Goal: Book appointment/travel/reservation

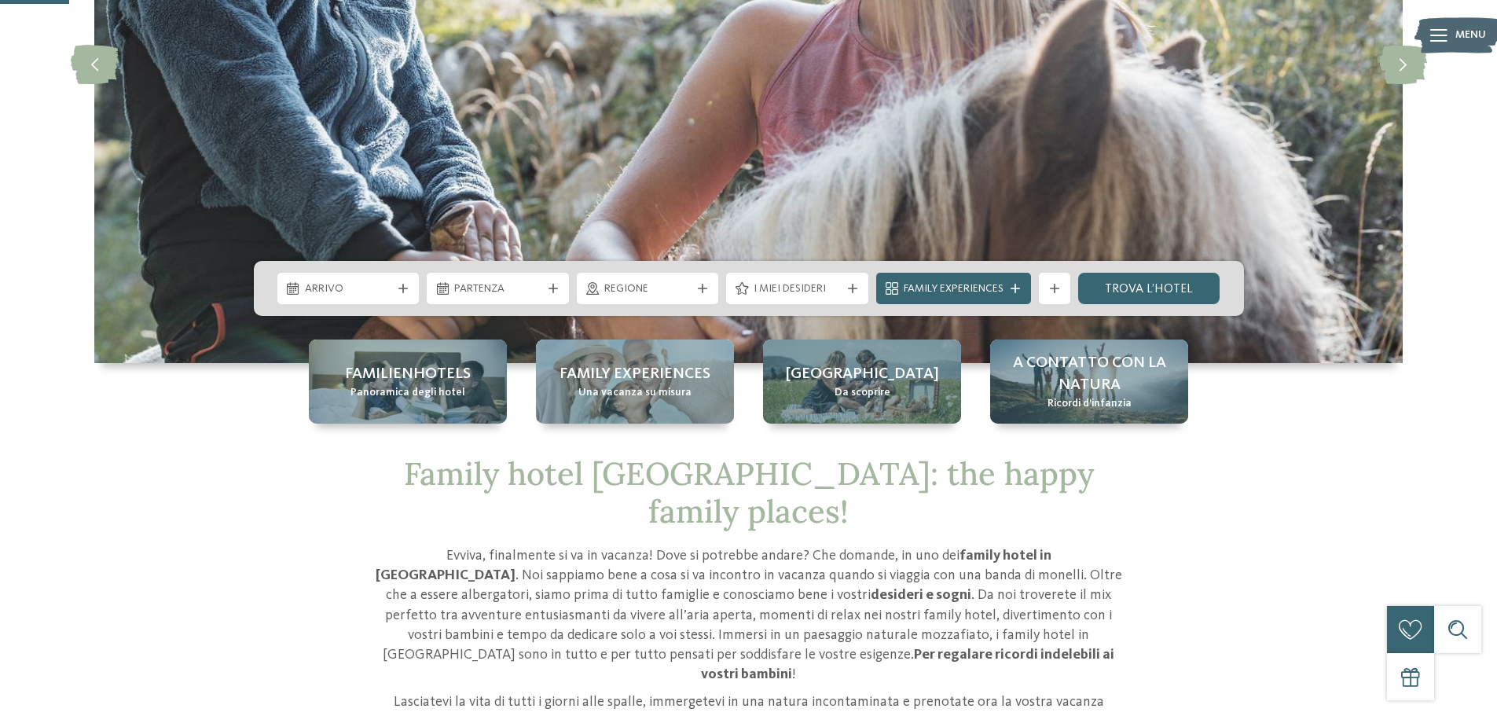
scroll to position [314, 0]
click at [342, 280] on div "Arrivo" at bounding box center [348, 287] width 95 height 17
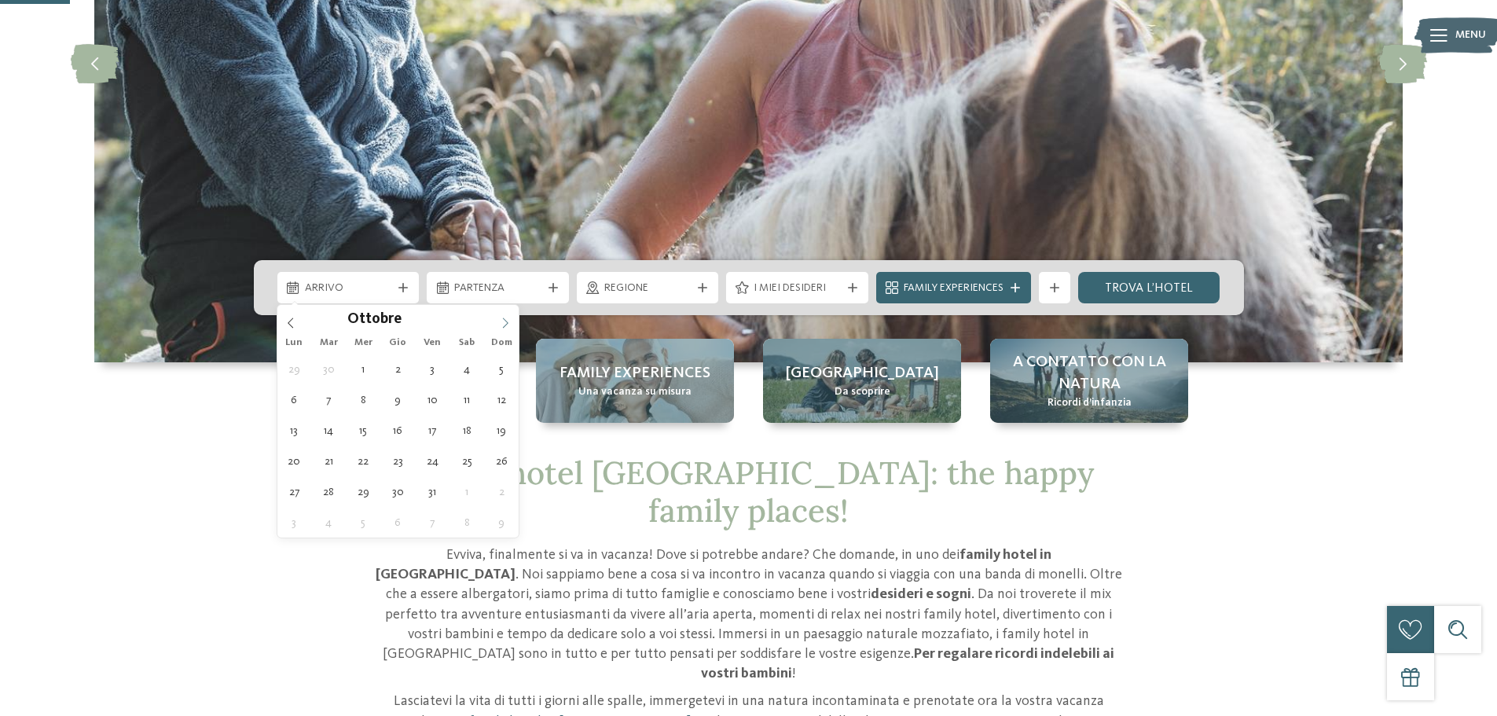
click at [503, 329] on span at bounding box center [505, 318] width 27 height 27
type input "****"
click at [503, 329] on span at bounding box center [505, 318] width 27 height 27
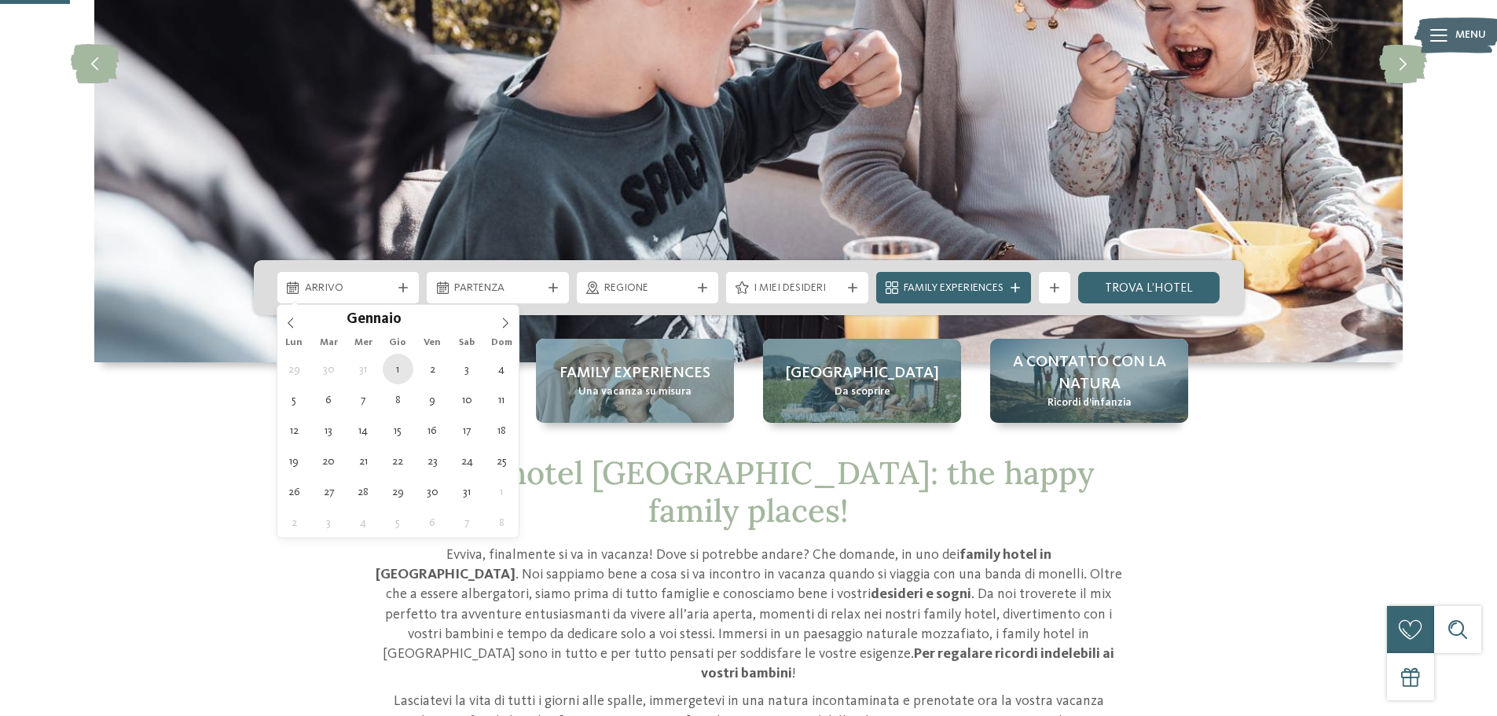
type div "01.01.2026"
type input "****"
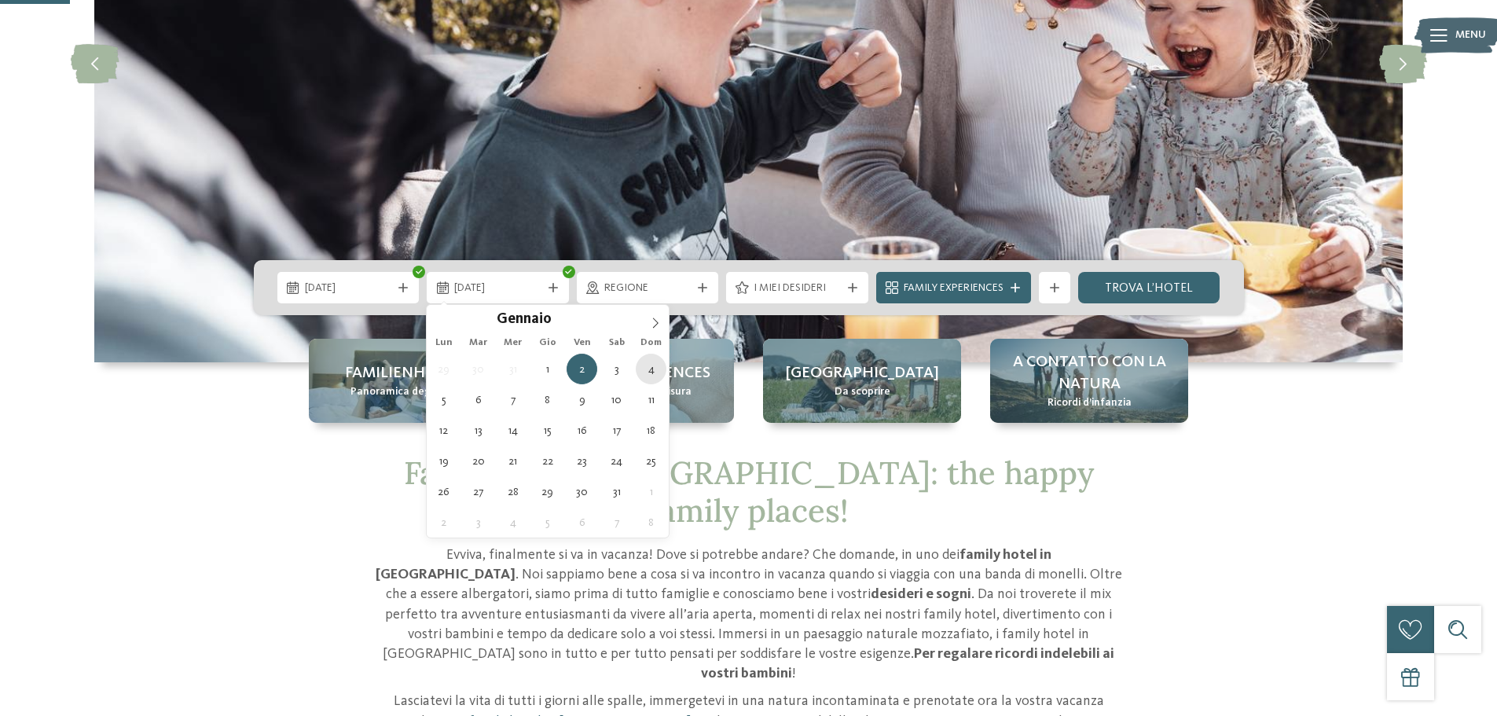
type div "04.01.2026"
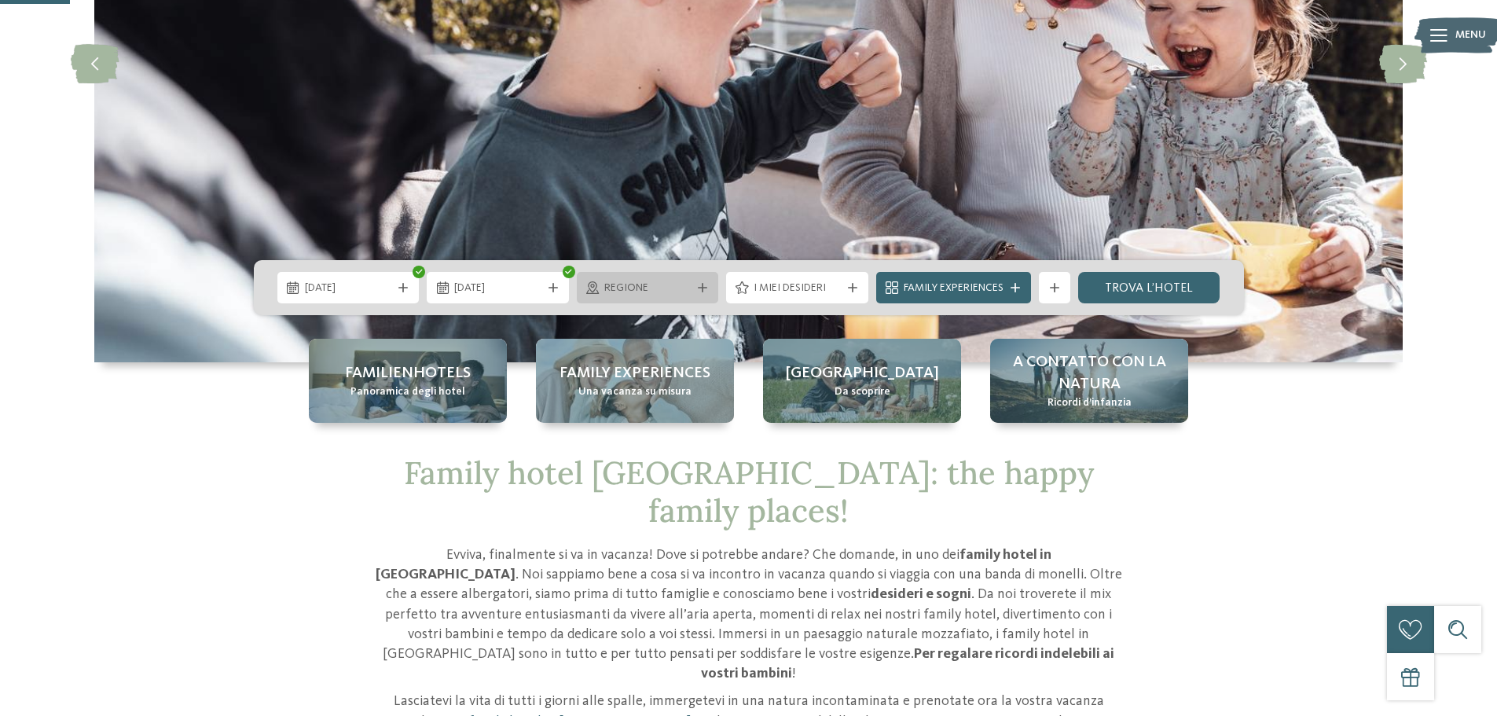
click at [626, 287] on span "Regione" at bounding box center [647, 288] width 87 height 16
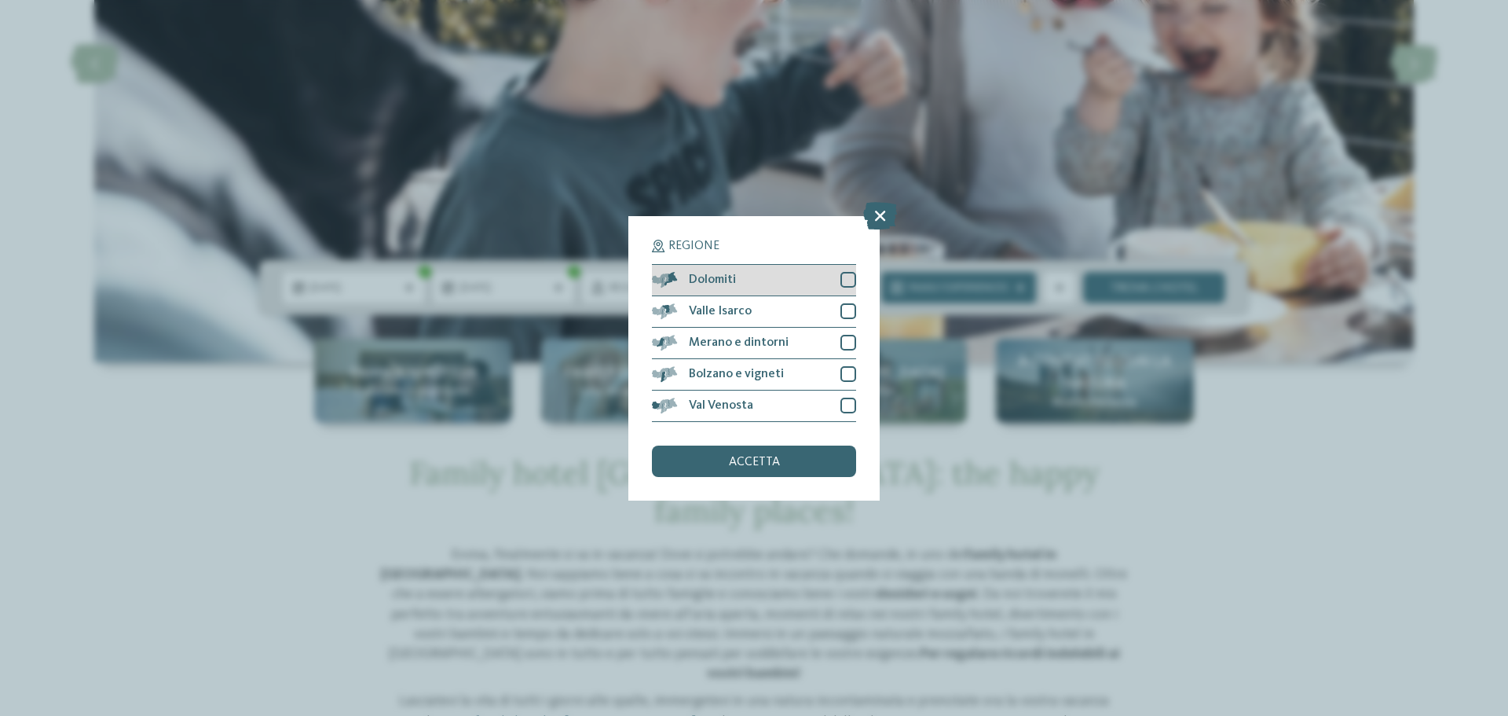
click at [849, 282] on div at bounding box center [849, 280] width 16 height 16
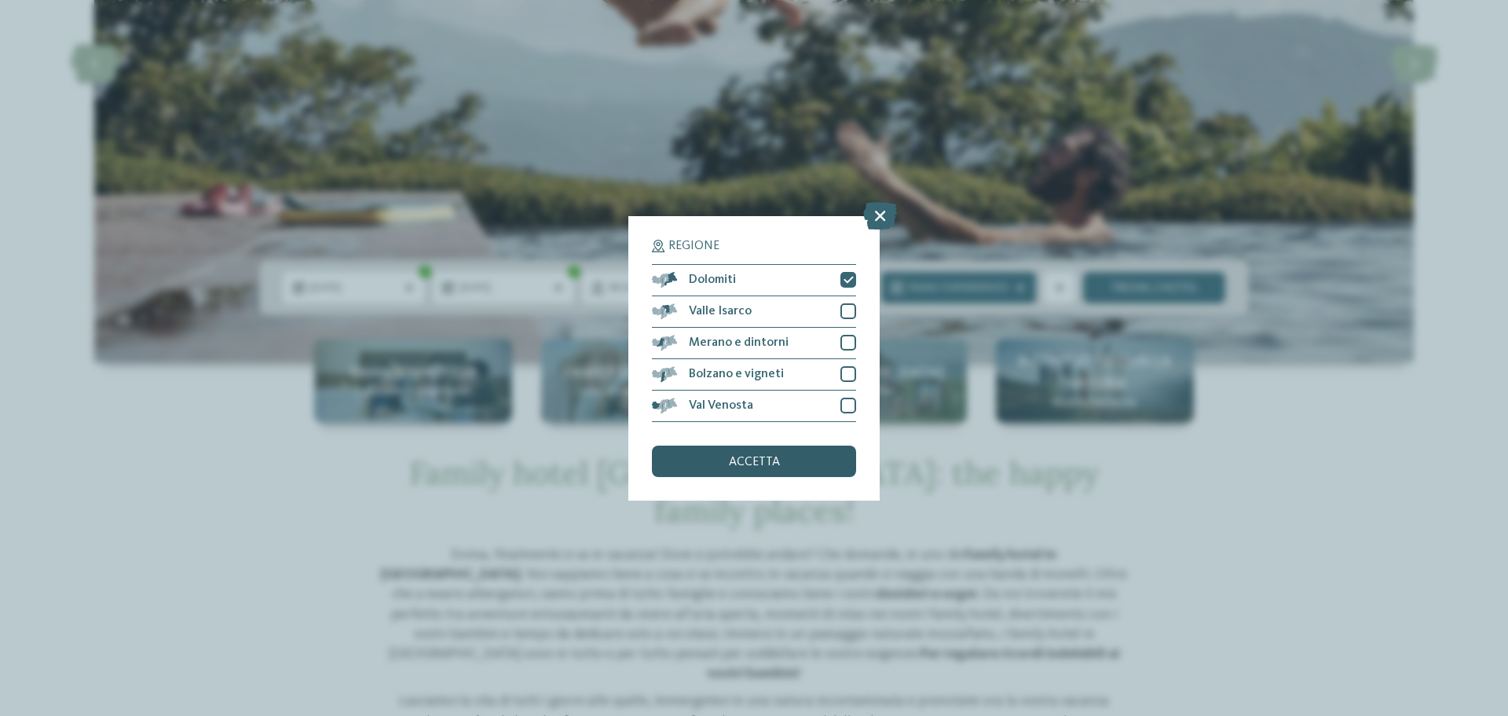
click at [772, 459] on span "accetta" at bounding box center [754, 462] width 51 height 13
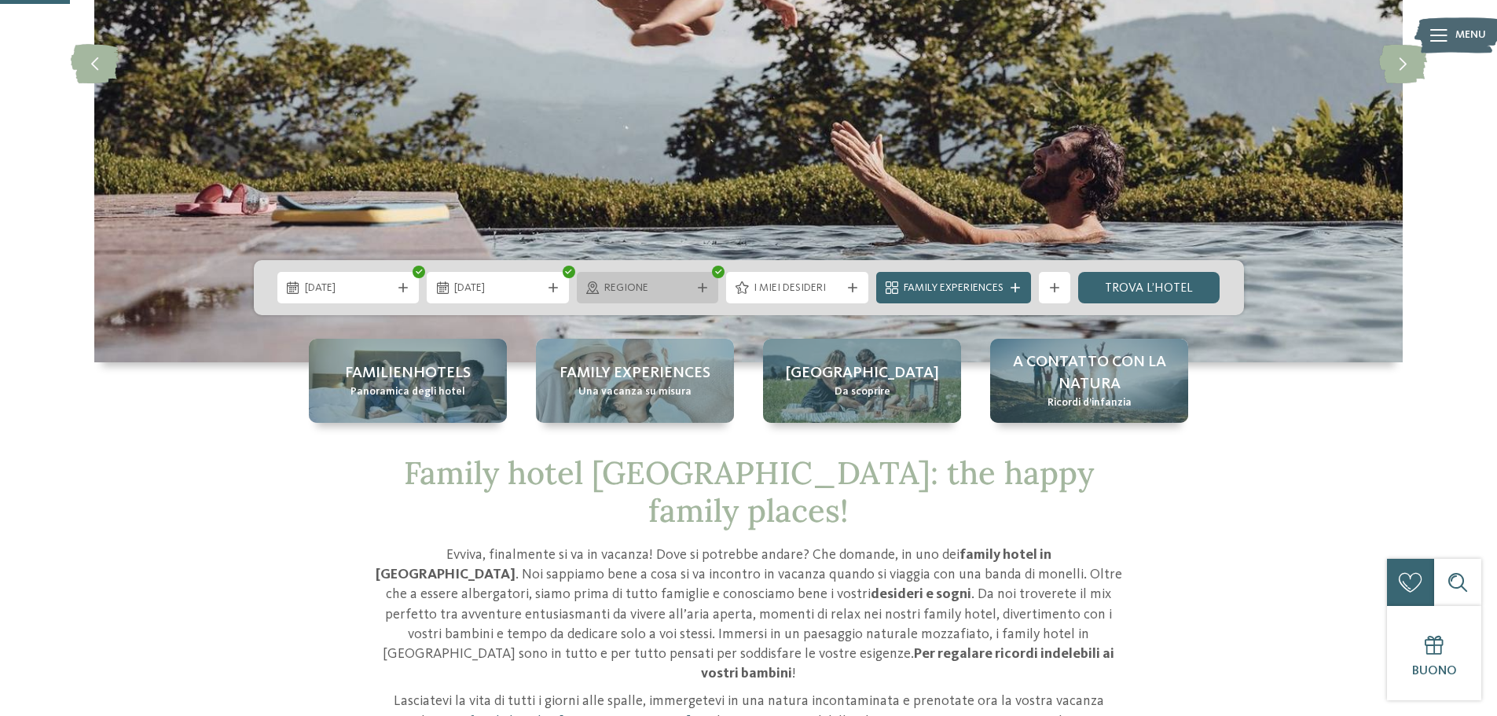
click at [630, 296] on div "Regione" at bounding box center [648, 287] width 142 height 31
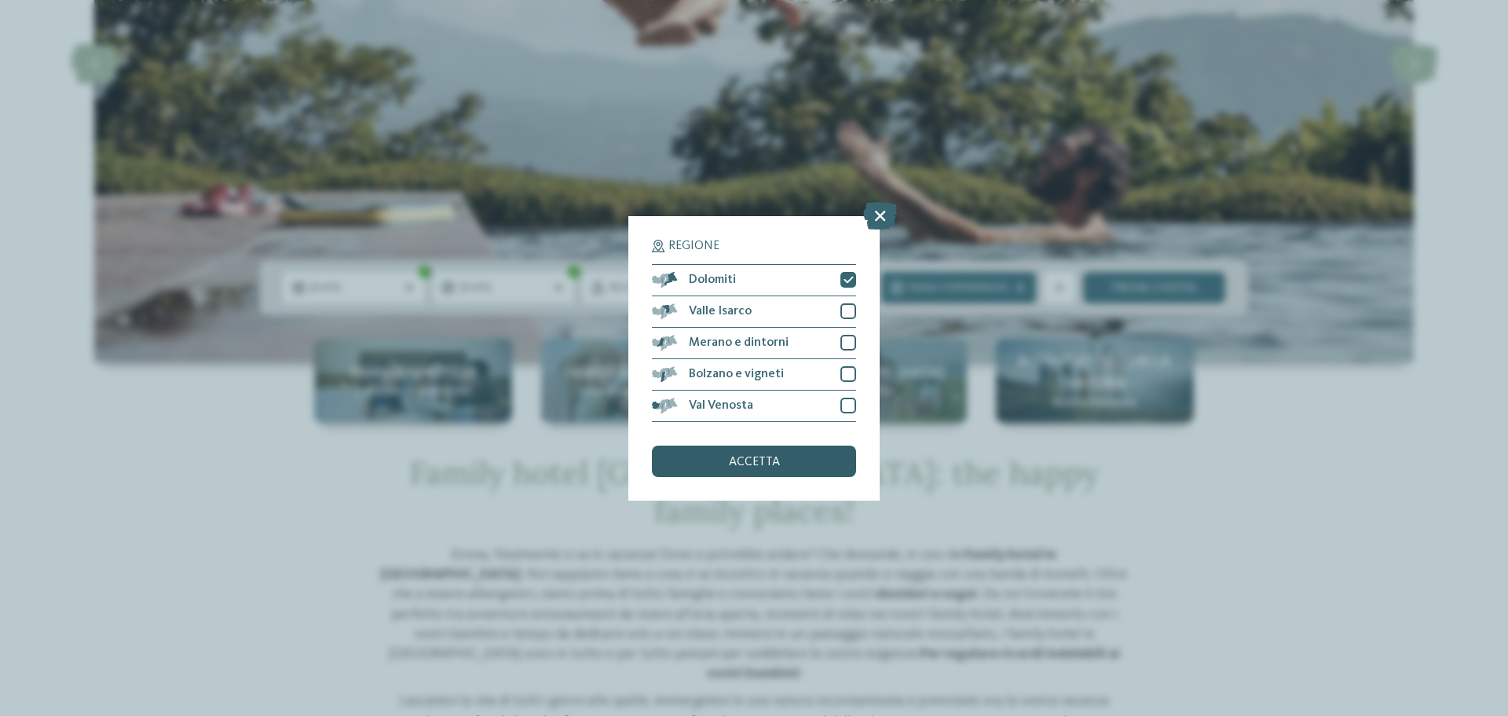
click at [772, 460] on span "accetta" at bounding box center [754, 462] width 51 height 13
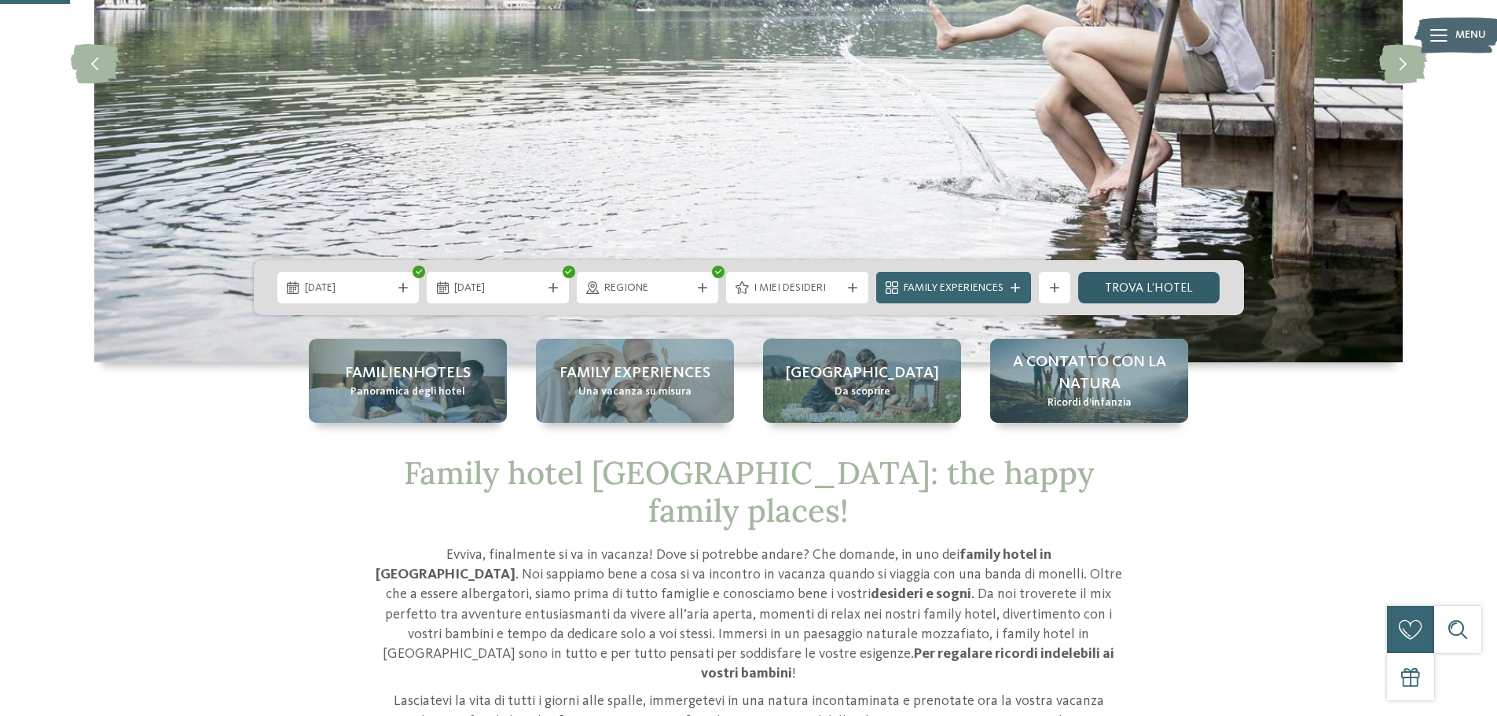
click at [1130, 295] on link "trova l’hotel" at bounding box center [1149, 287] width 142 height 31
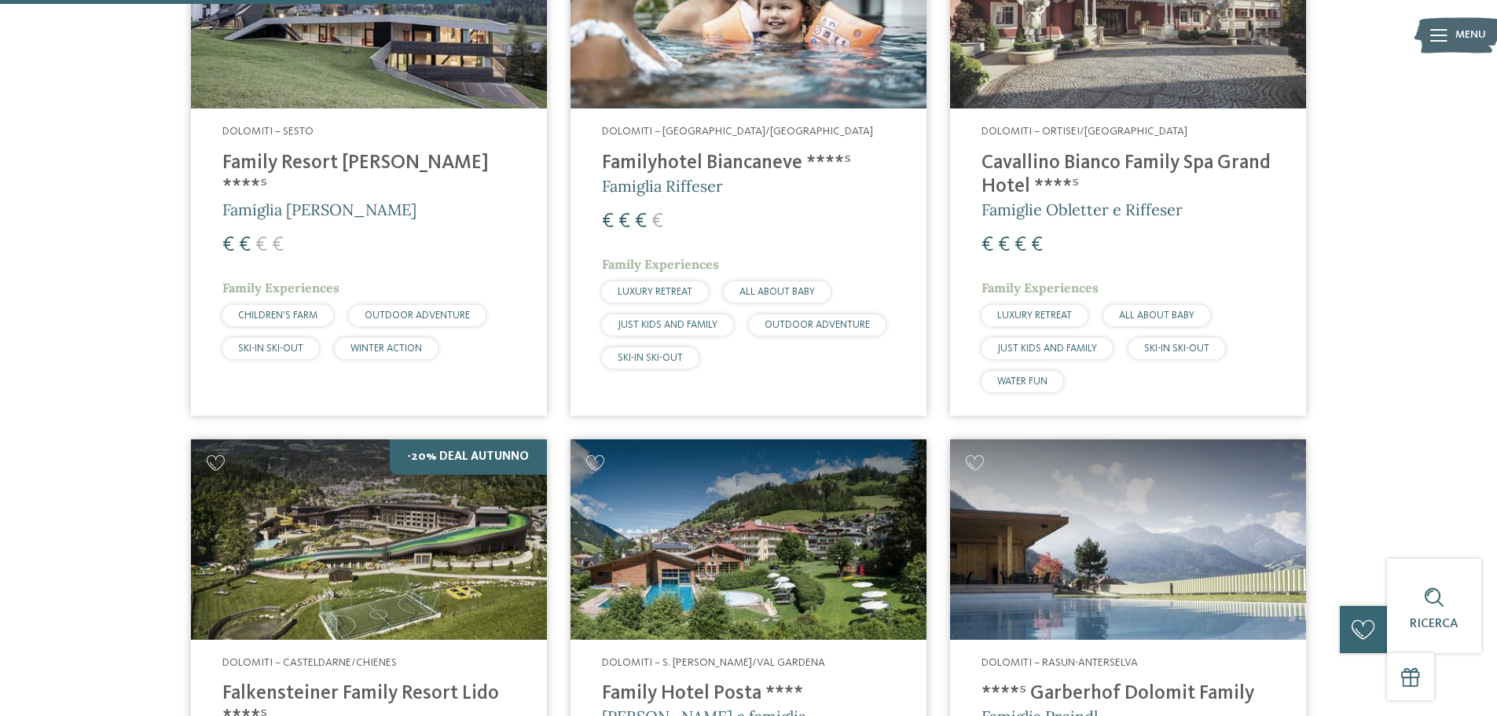
scroll to position [673, 0]
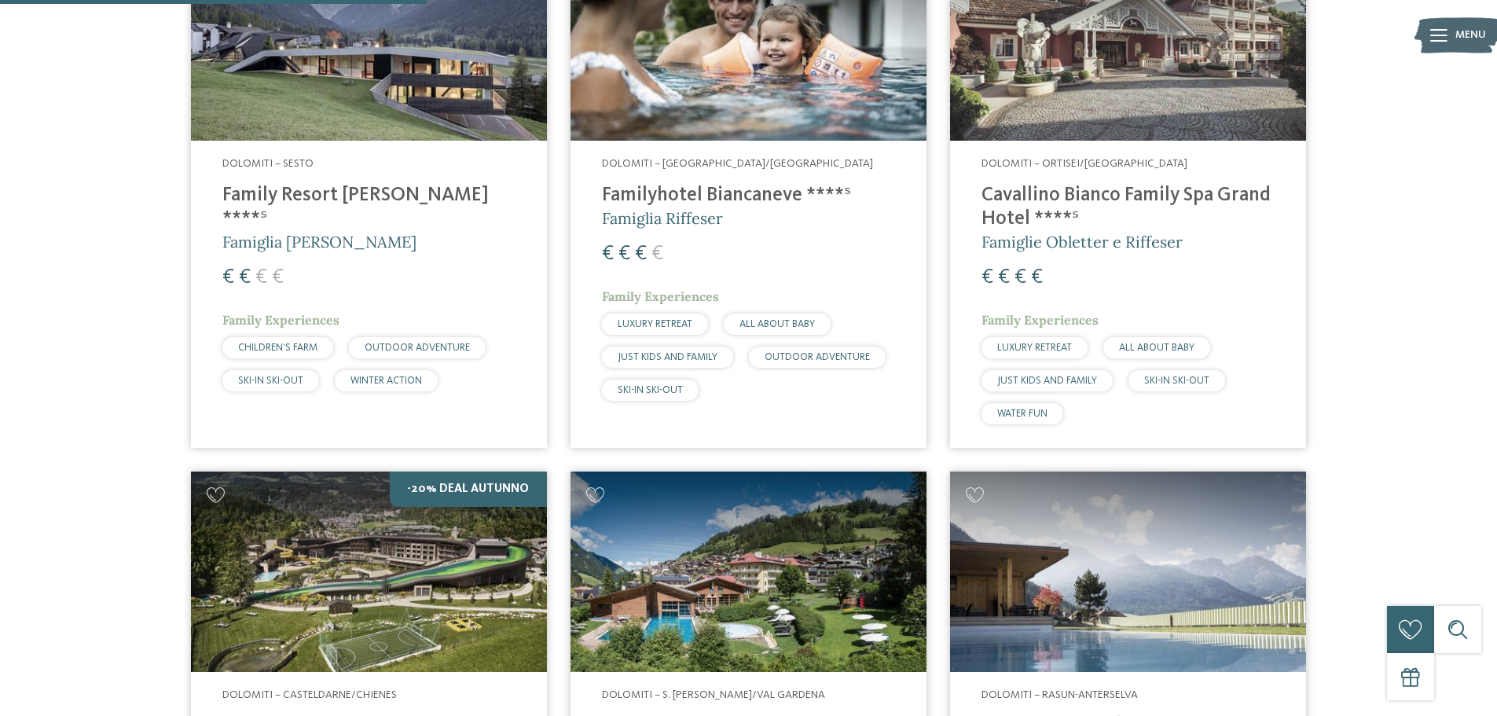
click at [1189, 261] on div "Dolomiti – Ortisei/Val Gardena Cavallino Bianco Family Spa Grand Hotel ****ˢ Fa…" at bounding box center [1128, 294] width 356 height 306
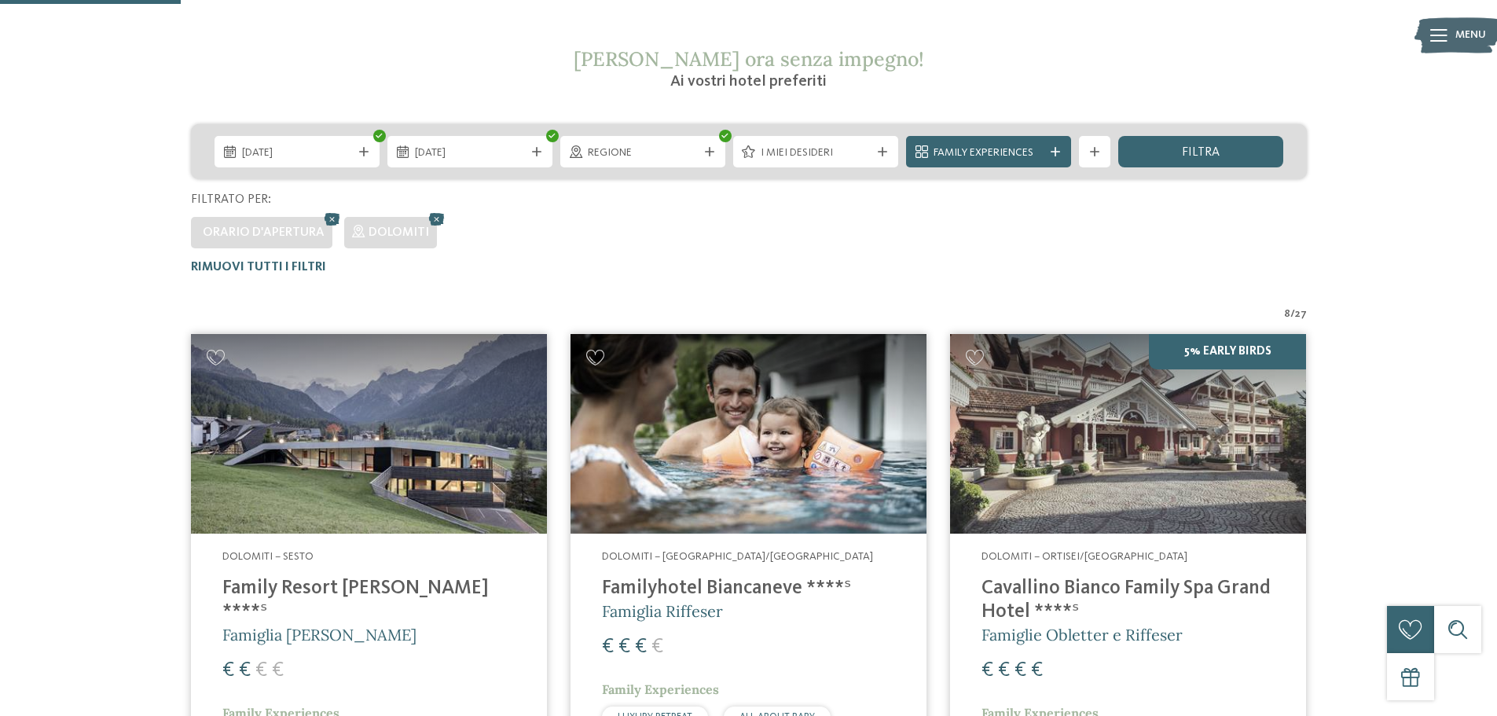
scroll to position [358, 0]
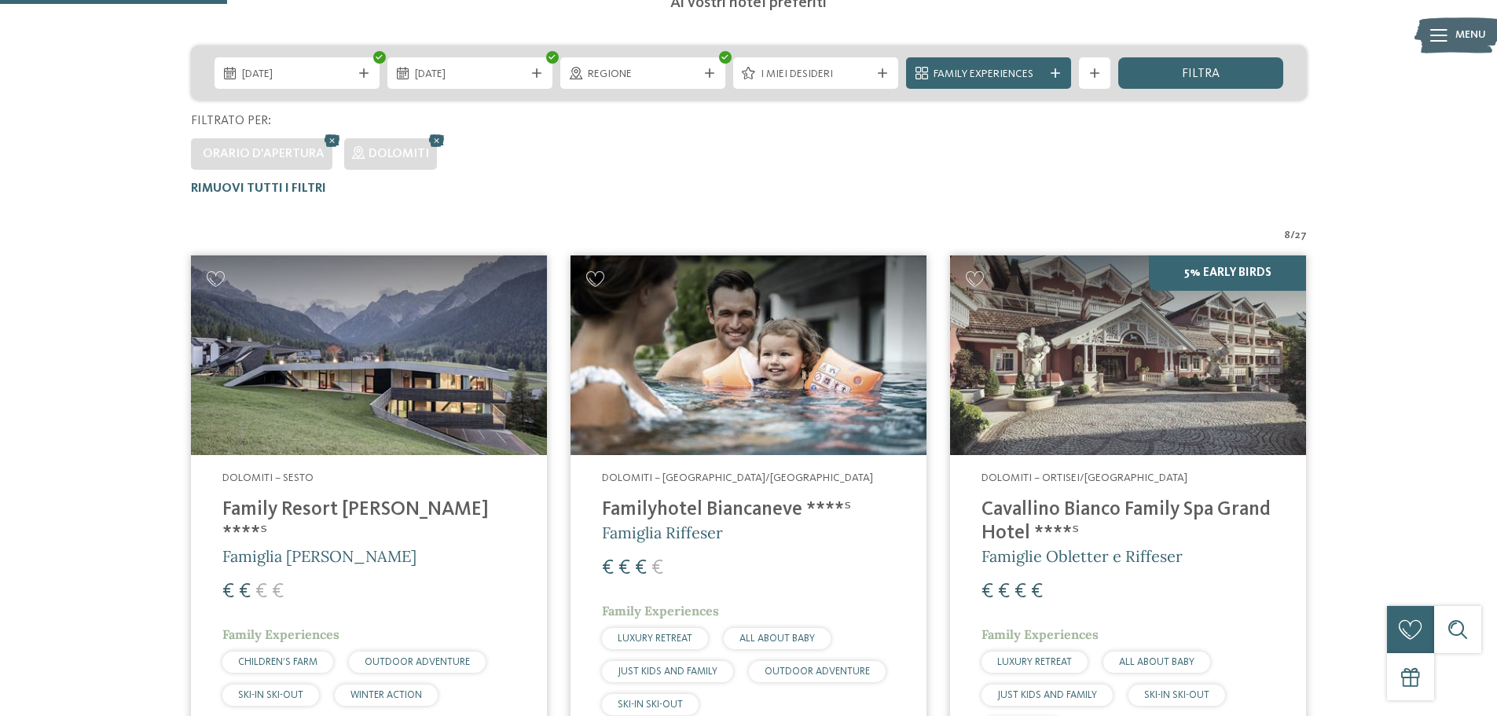
click at [818, 559] on div "€ € € €" at bounding box center [748, 568] width 293 height 28
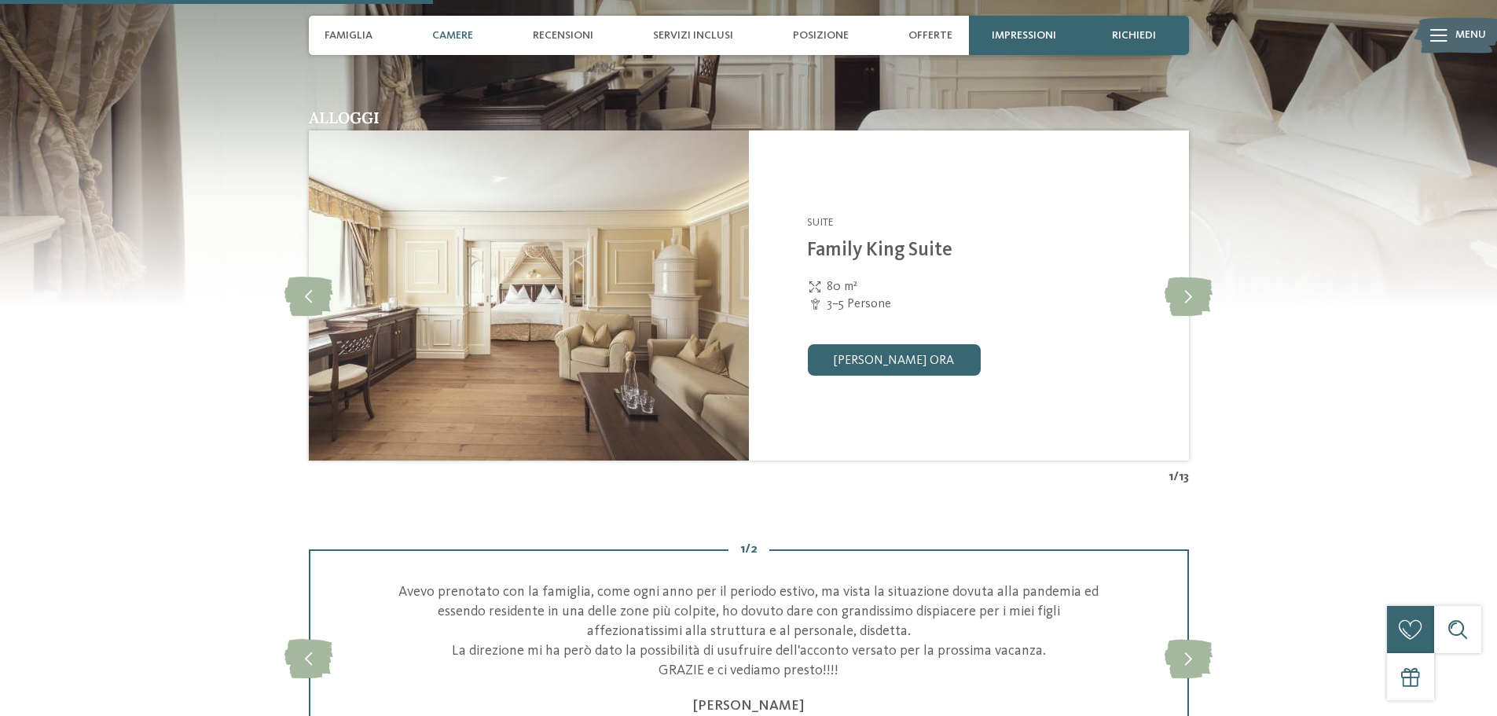
scroll to position [1650, 0]
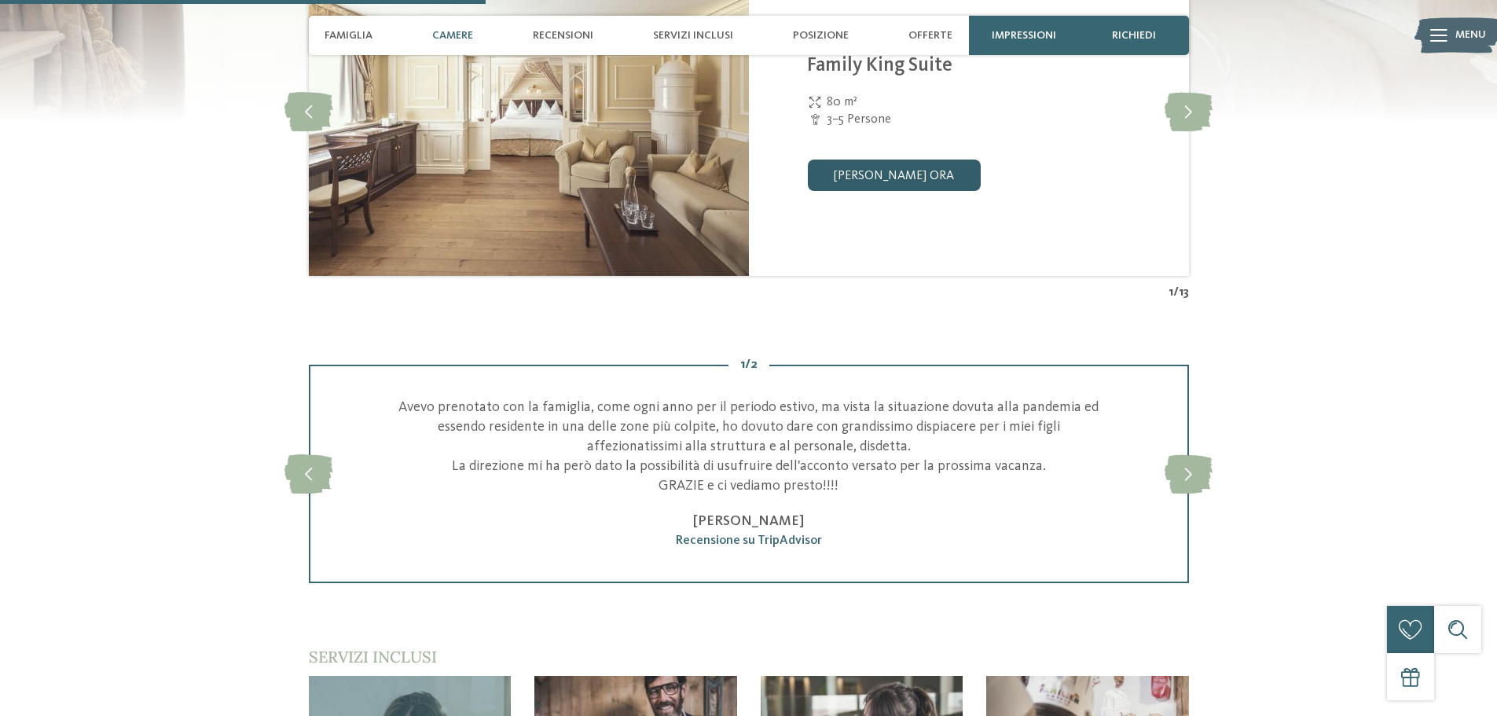
click at [874, 176] on link "[PERSON_NAME] ora" at bounding box center [893, 174] width 173 height 31
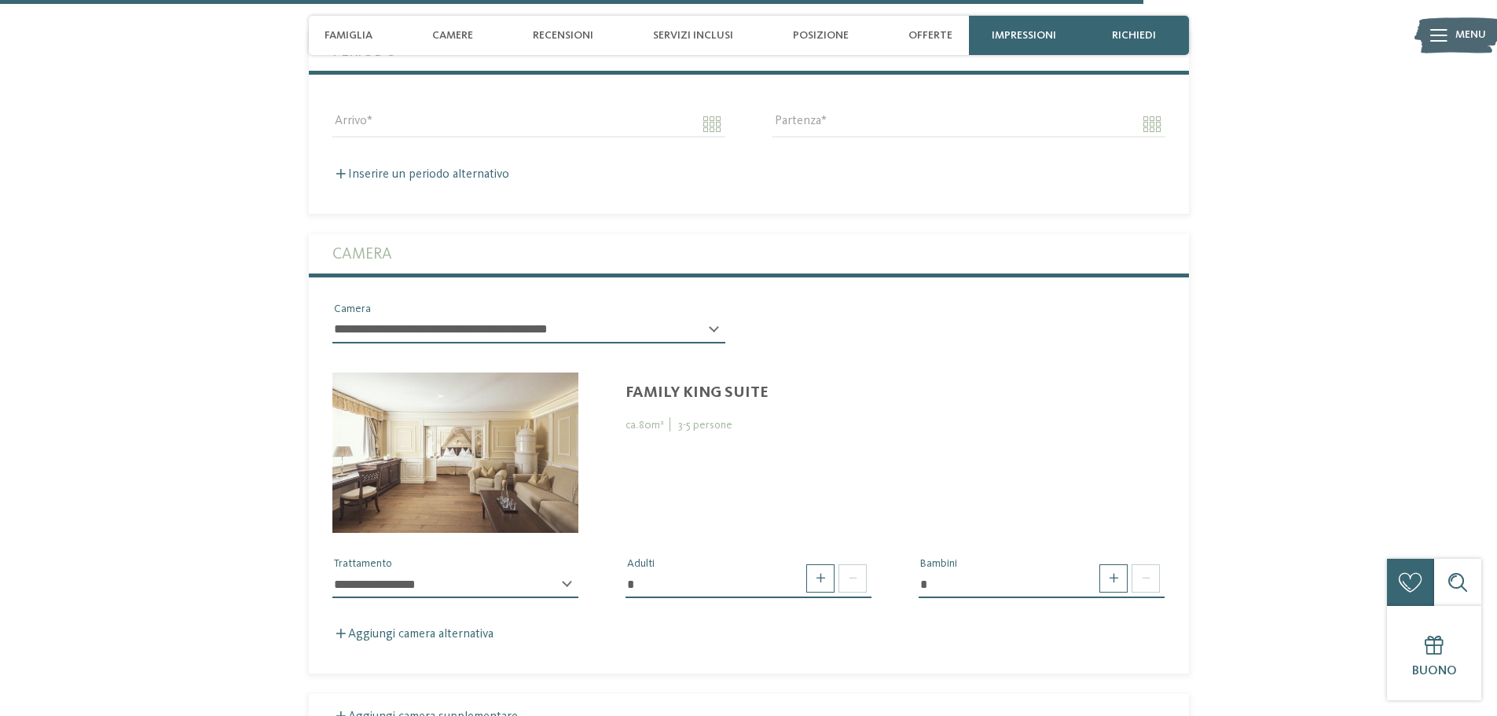
scroll to position [4414, 0]
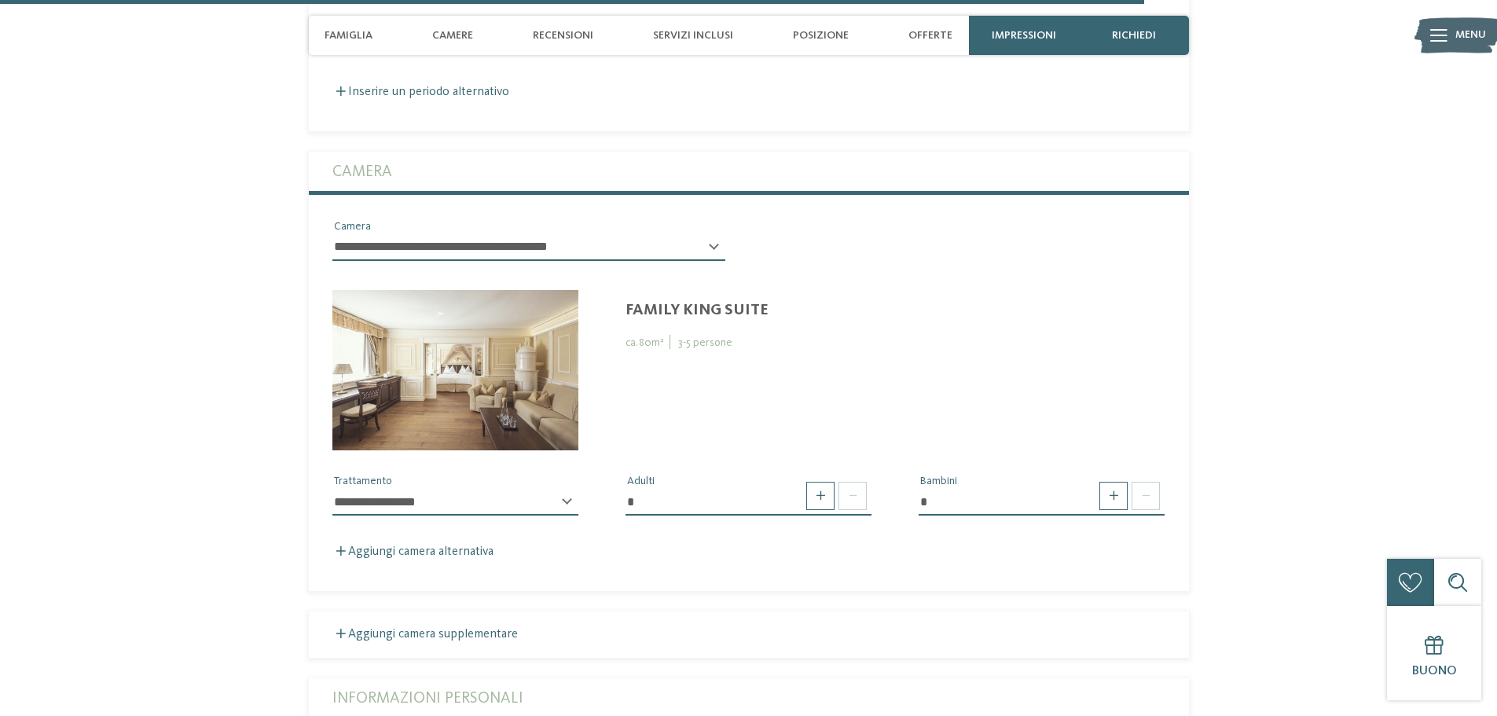
click at [556, 491] on select "**********" at bounding box center [455, 502] width 246 height 27
select select "*"
click at [332, 489] on select "**********" at bounding box center [455, 502] width 246 height 27
click at [841, 482] on span at bounding box center [852, 496] width 28 height 28
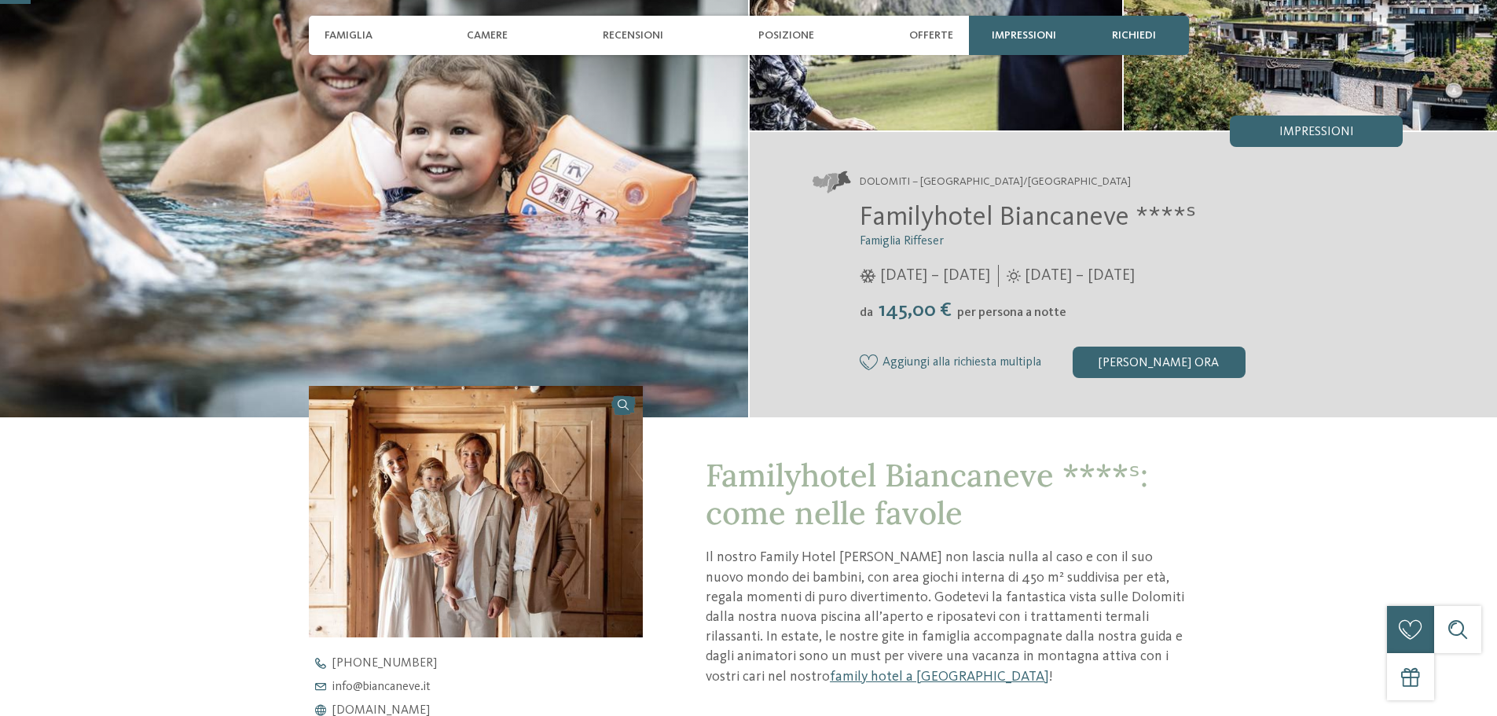
scroll to position [236, 0]
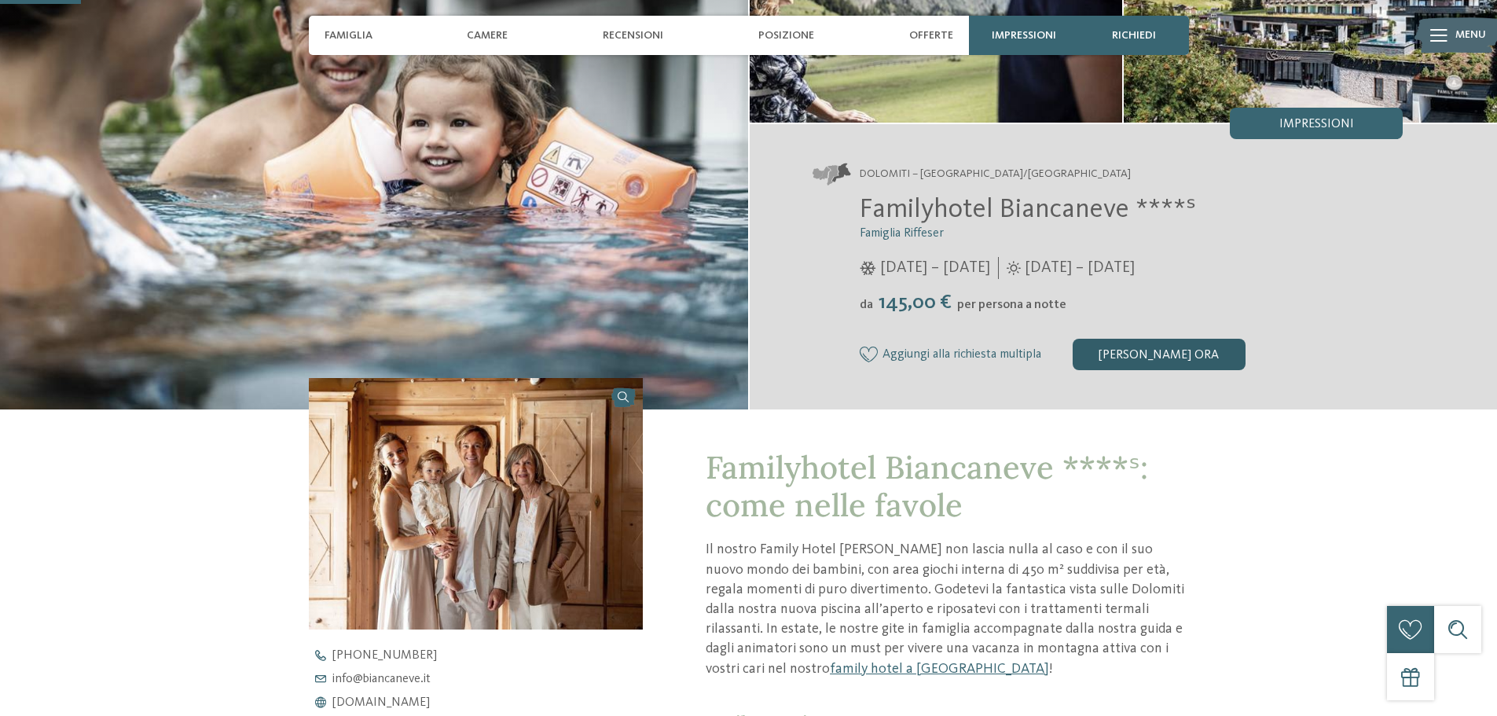
click at [1115, 362] on div "[PERSON_NAME] ora" at bounding box center [1158, 354] width 173 height 31
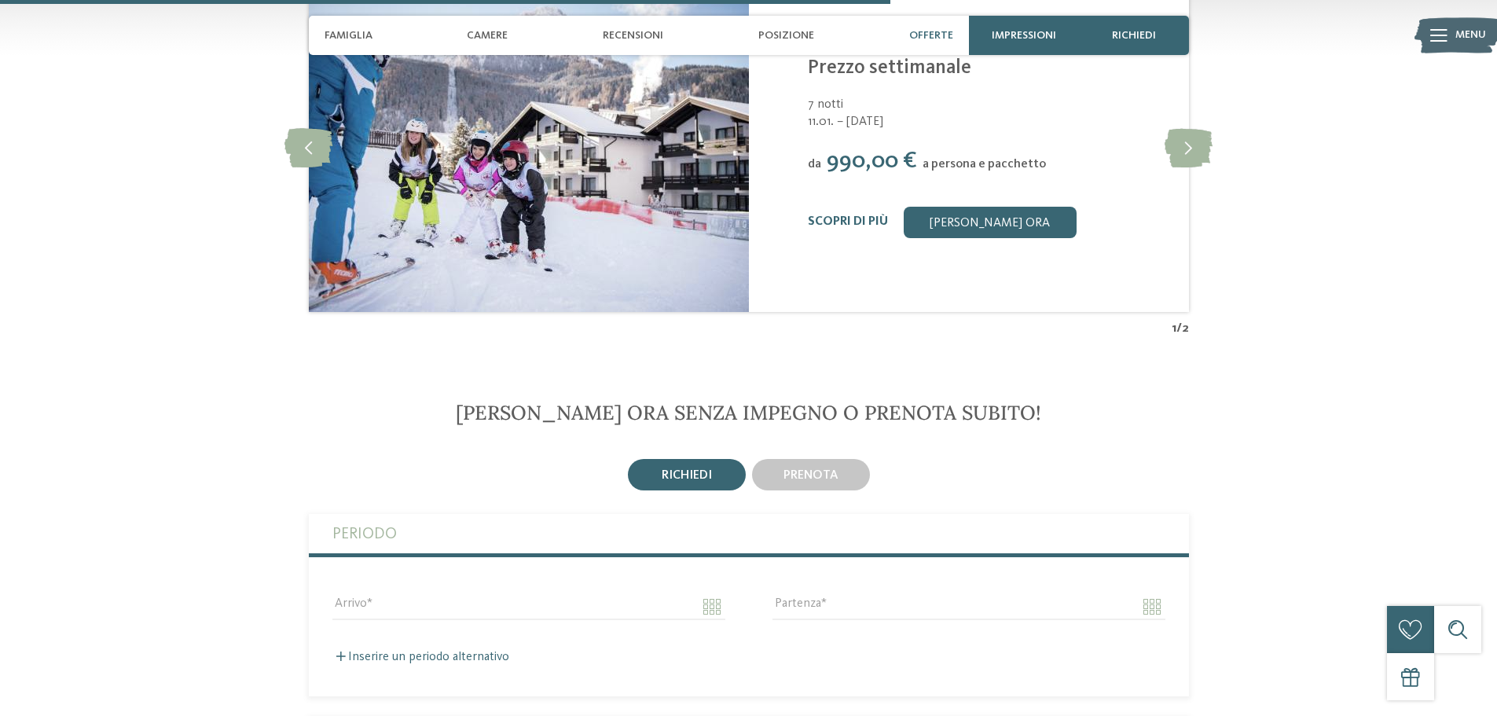
scroll to position [2440, 0]
